Goal: Information Seeking & Learning: Learn about a topic

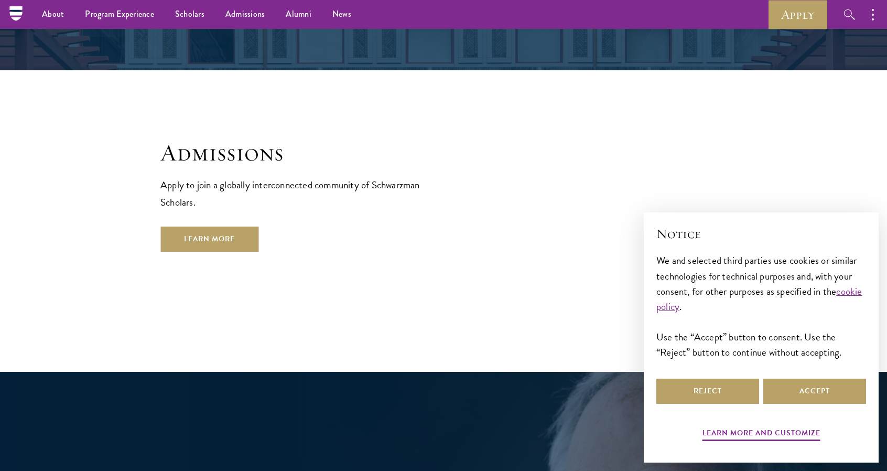
scroll to position [1755, 0]
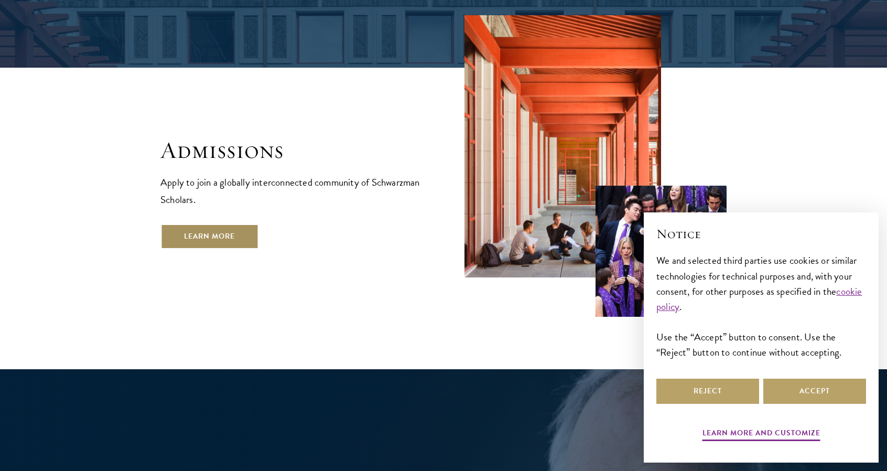
click at [221, 224] on link "Learn More" at bounding box center [209, 236] width 98 height 25
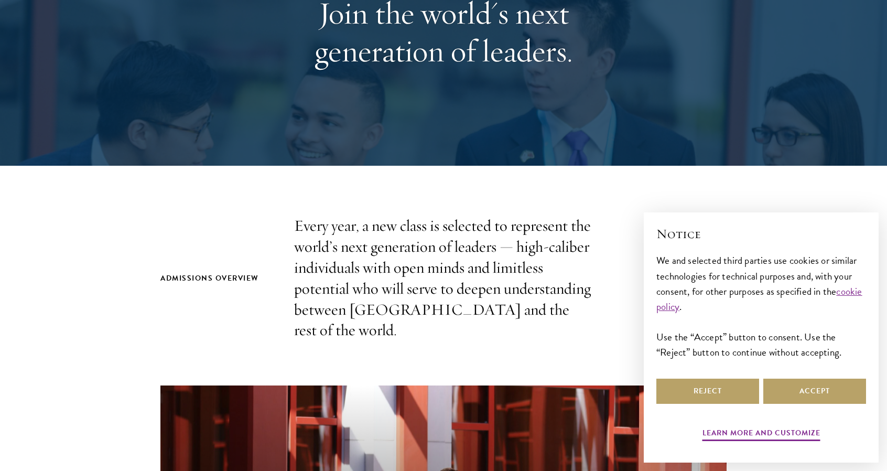
click at [704, 412] on div "Learn more and customize Reject Accept" at bounding box center [761, 410] width 210 height 68
click at [681, 389] on button "Reject" at bounding box center [707, 391] width 103 height 25
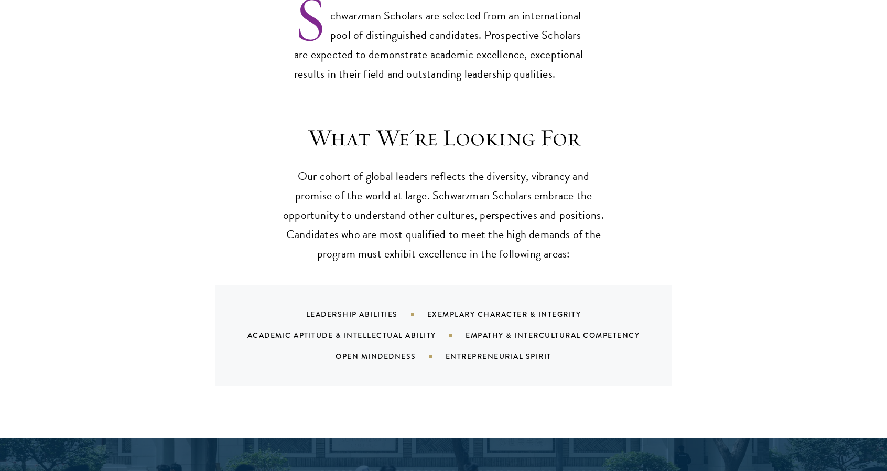
scroll to position [1342, 0]
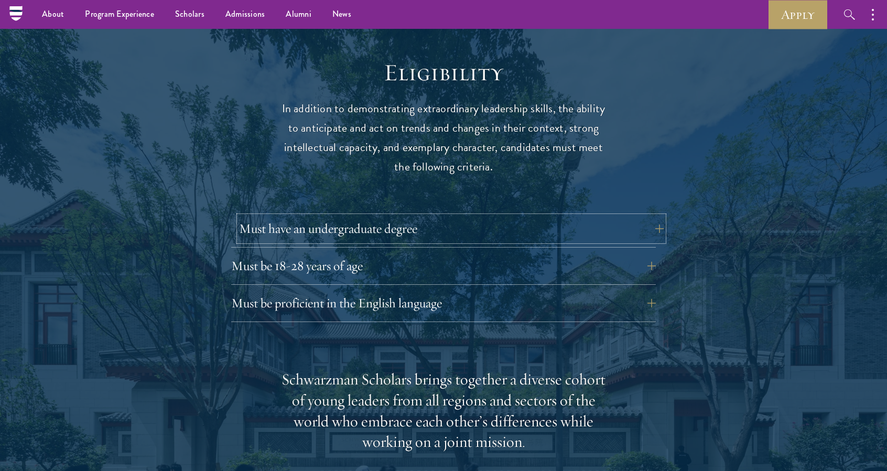
click at [306, 216] on button "Must have an undergraduate degree" at bounding box center [451, 228] width 425 height 25
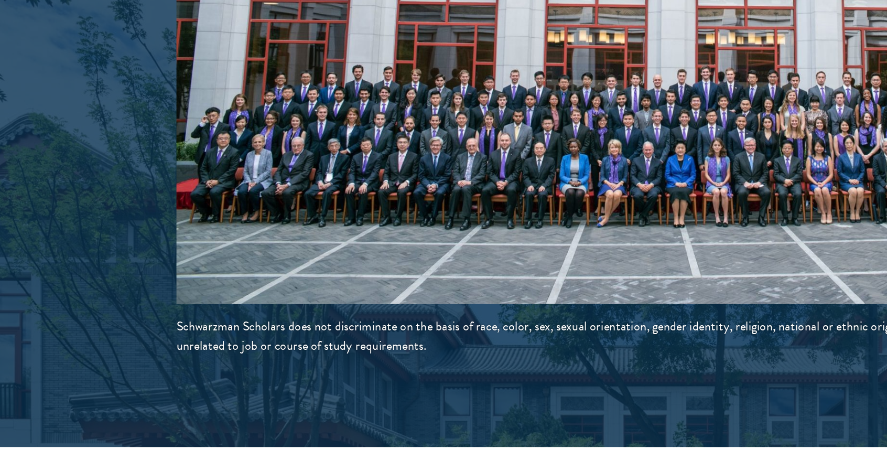
scroll to position [1979, 0]
